Goal: Information Seeking & Learning: Find specific fact

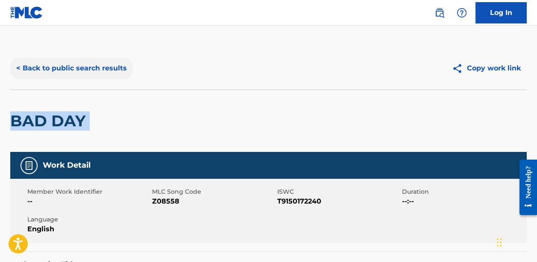
click at [90, 70] on button "< Back to public search results" at bounding box center [71, 68] width 123 height 21
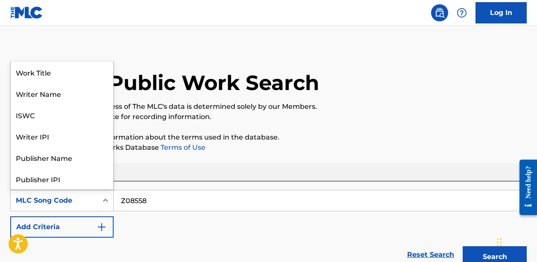
click at [86, 199] on div "MLC Song Code" at bounding box center [54, 201] width 77 height 10
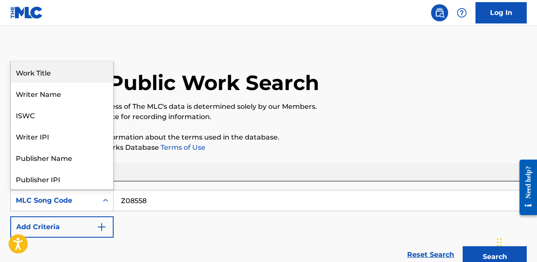
click at [67, 59] on div "The MLC Public Work Search" at bounding box center [268, 78] width 516 height 62
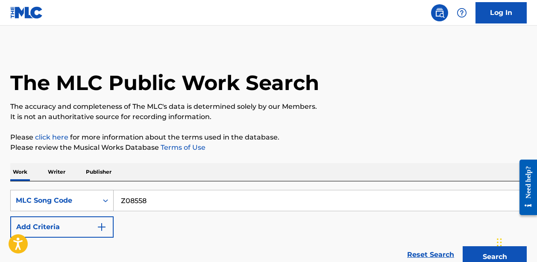
click at [72, 202] on div "MLC Song Code" at bounding box center [54, 201] width 77 height 10
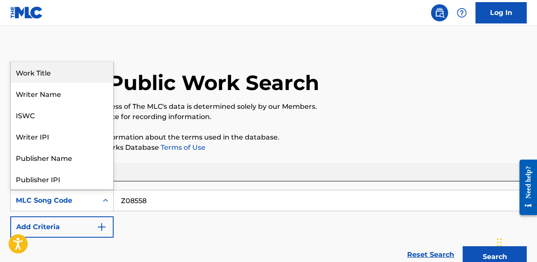
click at [67, 77] on div "Work Title" at bounding box center [62, 72] width 103 height 21
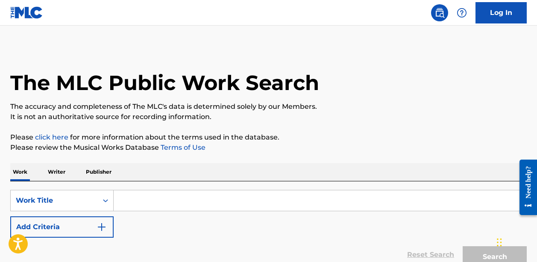
click at [141, 197] on input "Search Form" at bounding box center [320, 201] width 413 height 21
paste input "SENIOR CITIZEN LOVE"
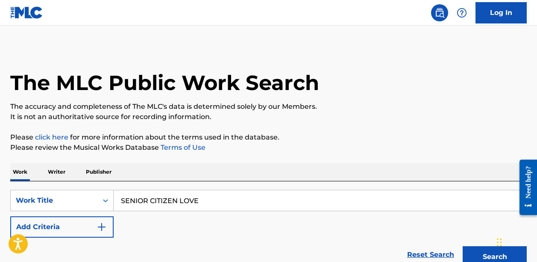
scroll to position [97, 0]
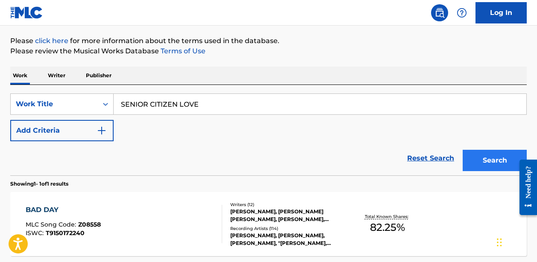
type input "SENIOR CITIZEN LOVE"
click at [483, 162] on button "Search" at bounding box center [495, 160] width 64 height 21
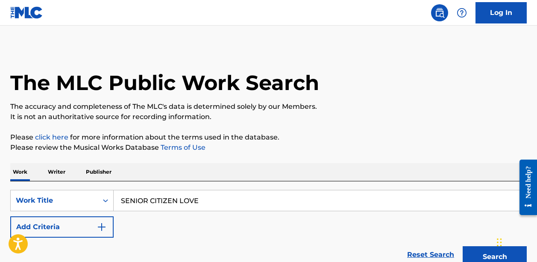
scroll to position [0, 0]
click at [94, 226] on button "Add Criteria" at bounding box center [61, 227] width 103 height 21
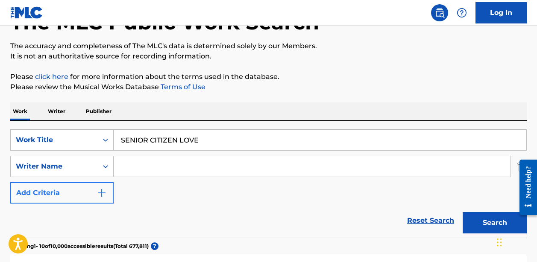
scroll to position [127, 0]
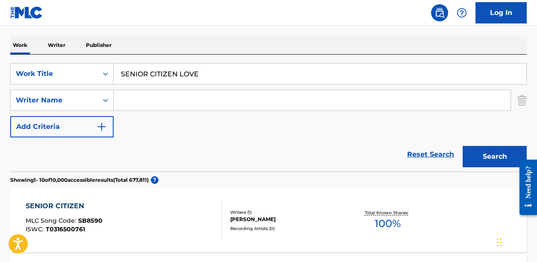
click at [157, 106] on input "Search Form" at bounding box center [312, 100] width 397 height 21
click at [495, 157] on button "Search" at bounding box center [495, 156] width 64 height 21
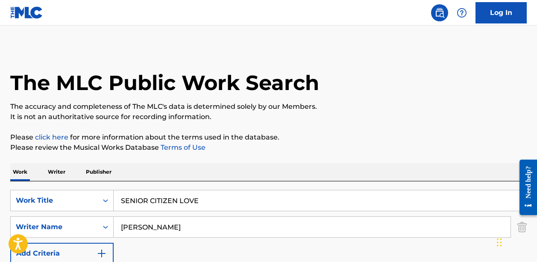
scroll to position [0, 0]
click at [187, 227] on input "[PERSON_NAME]" at bounding box center [312, 227] width 397 height 21
type input "[PERSON_NAME]"
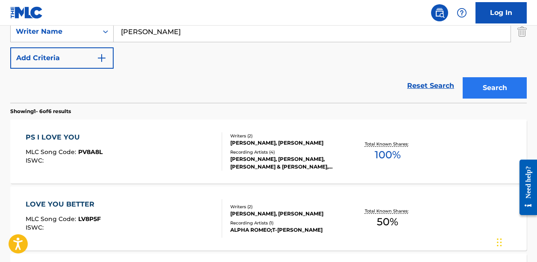
click at [507, 83] on button "Search" at bounding box center [495, 87] width 64 height 21
